Goal: Task Accomplishment & Management: Use online tool/utility

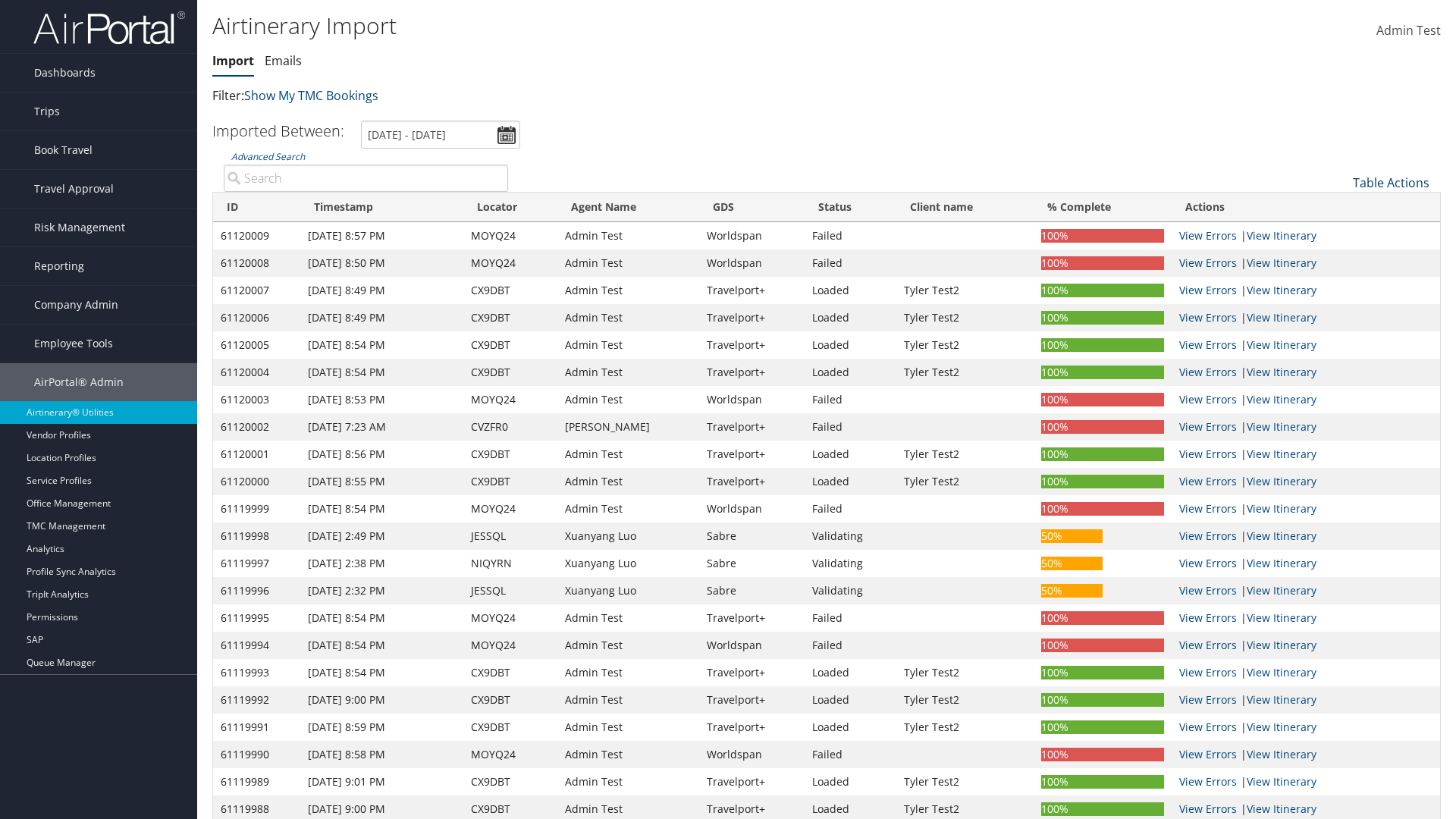
click at [1391, 183] on link "Table Actions" at bounding box center [1391, 183] width 76 height 17
click at [1340, 206] on link "Refresh" at bounding box center [1341, 206] width 200 height 26
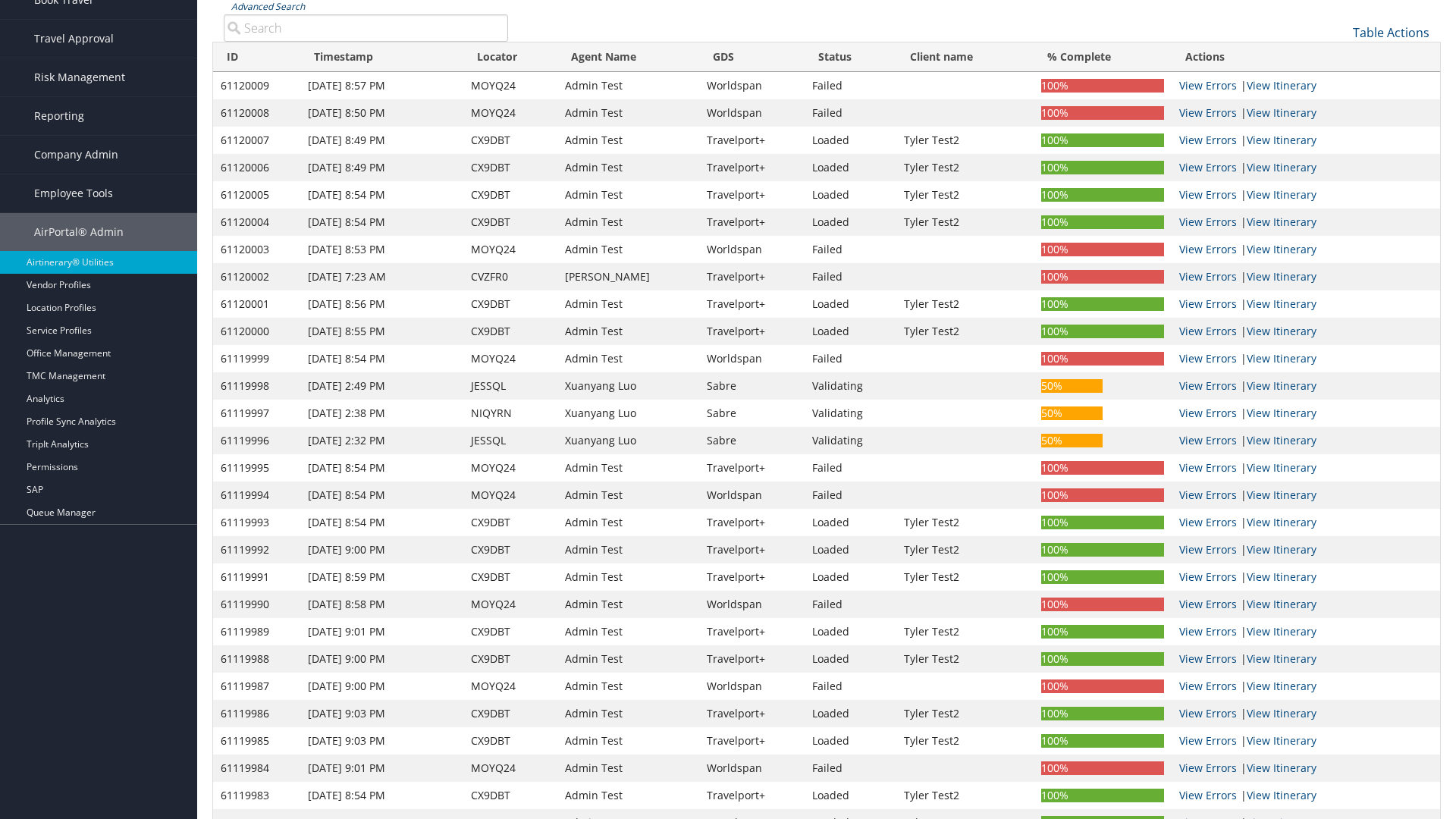
click at [268, 6] on link "Advanced Search" at bounding box center [268, 6] width 74 height 13
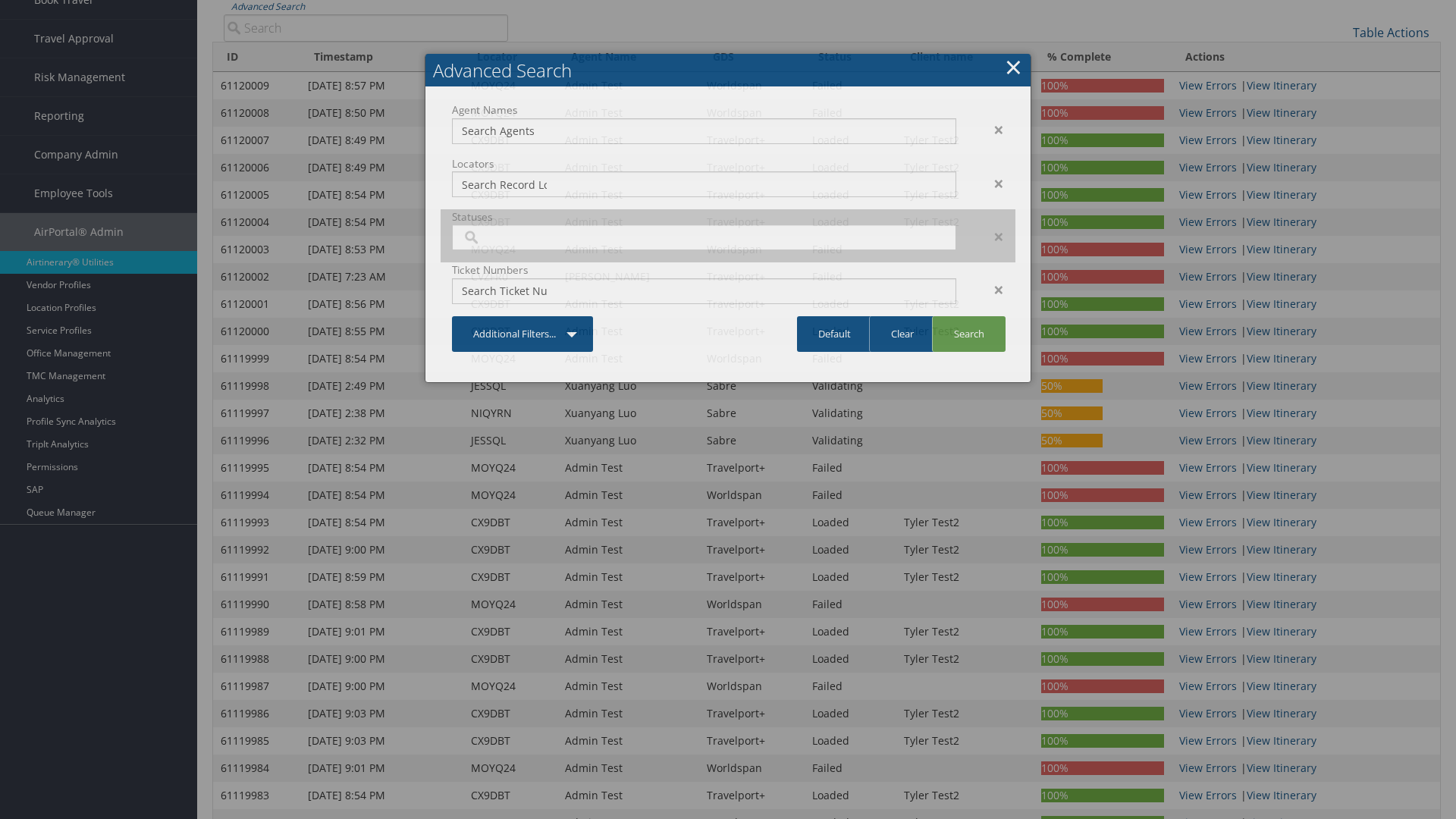
click at [504, 245] on input "search" at bounding box center [504, 237] width 85 height 15
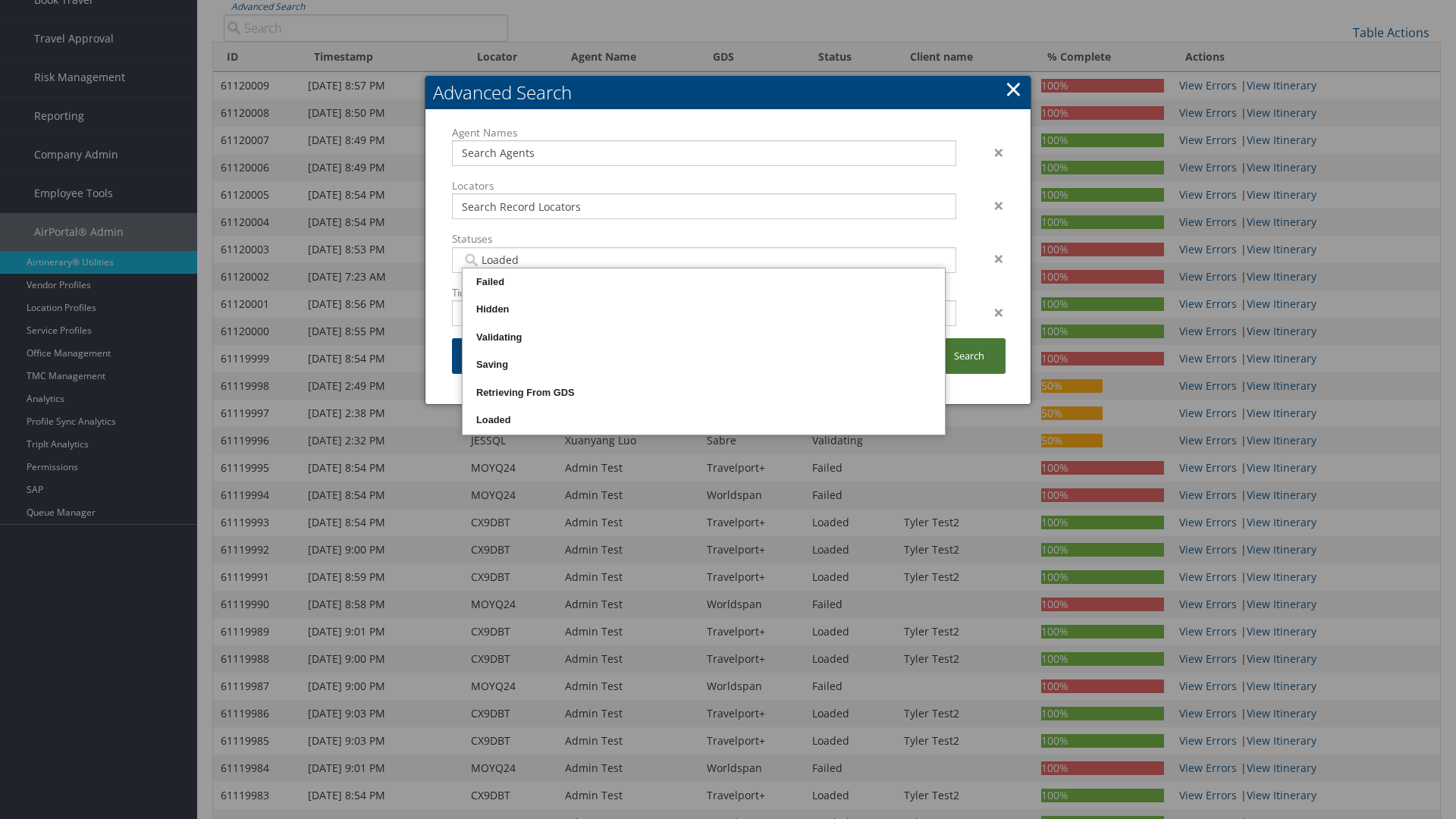
type input "Loaded"
click at [968, 356] on link "Search" at bounding box center [969, 356] width 74 height 36
type input "Loaded"
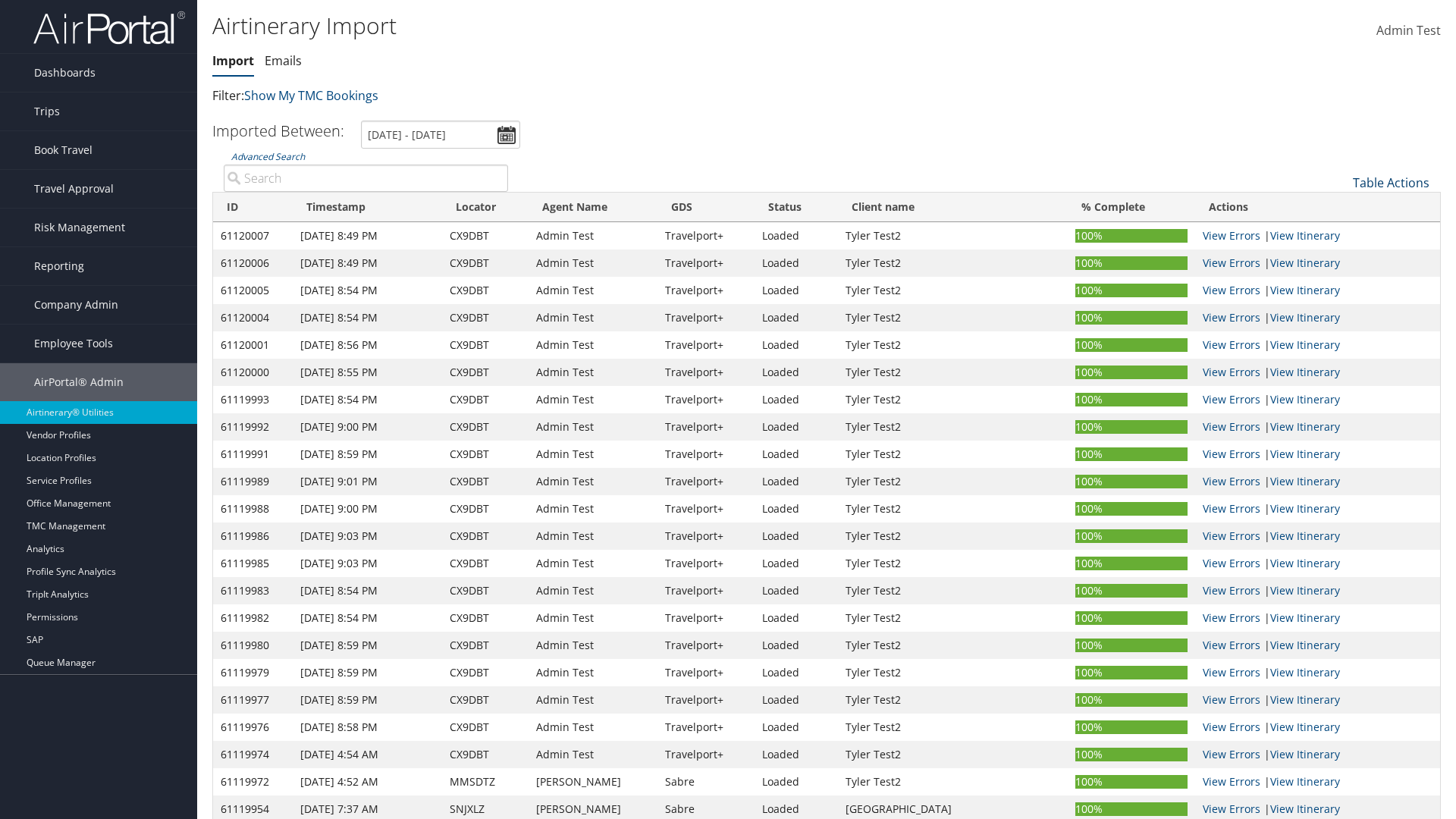
click at [1391, 183] on link "Table Actions" at bounding box center [1391, 183] width 76 height 17
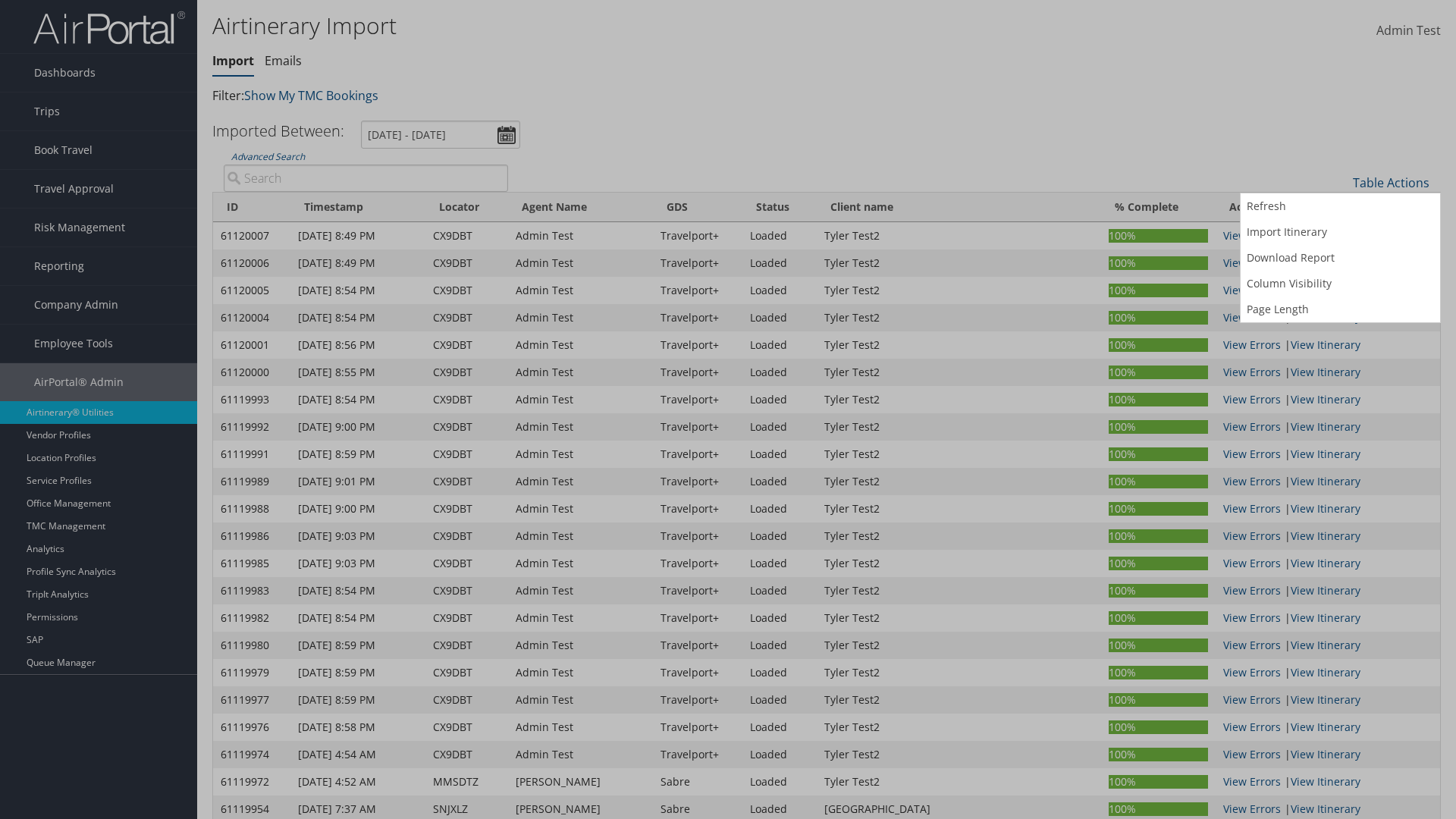
click at [0, 0] on input "Record Locator:" at bounding box center [0, 0] width 0 height 0
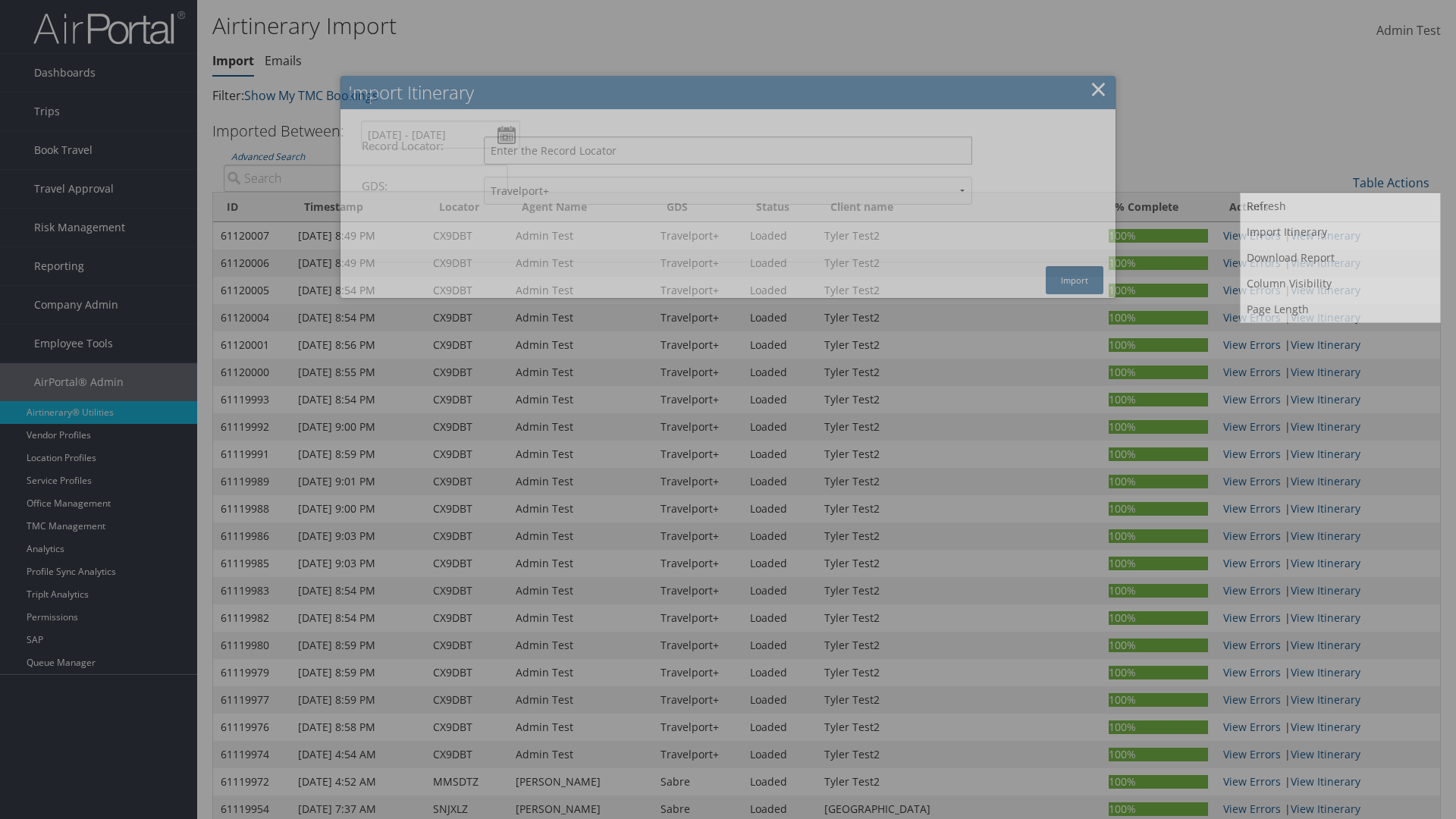
type input "CX9DBT"
click at [1074, 280] on button "Import" at bounding box center [1074, 280] width 58 height 28
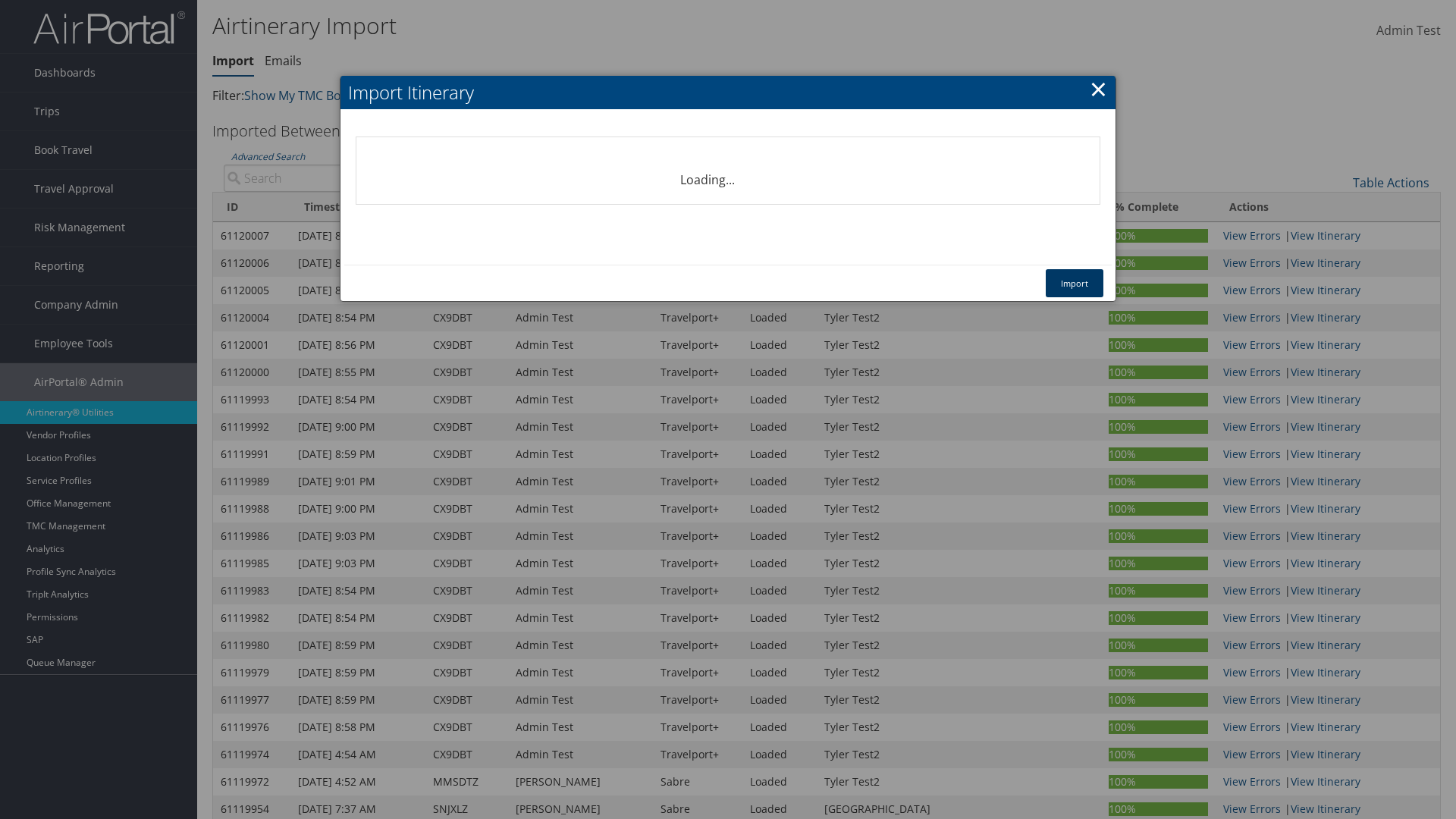
select select "1P"
